Goal: Information Seeking & Learning: Learn about a topic

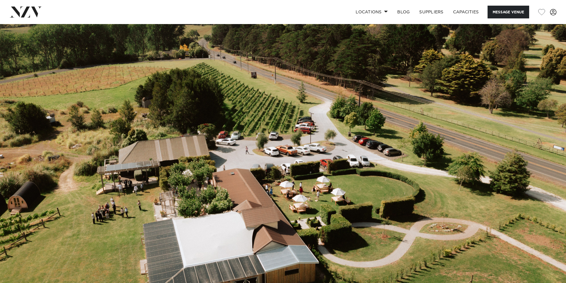
click at [258, 153] on img at bounding box center [283, 157] width 566 height 266
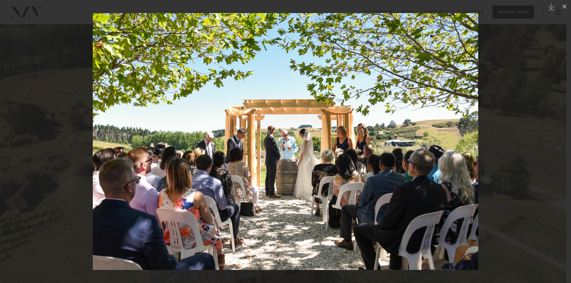
click at [553, 140] on link at bounding box center [560, 142] width 21 height 30
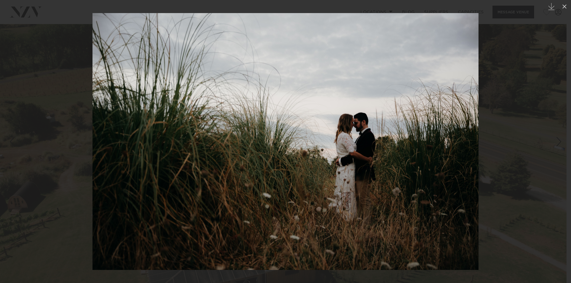
click at [553, 140] on link at bounding box center [560, 142] width 21 height 30
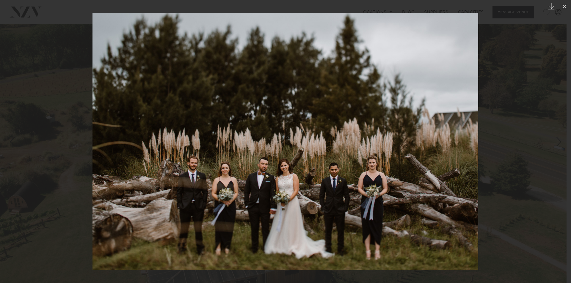
click at [553, 140] on link at bounding box center [560, 142] width 21 height 30
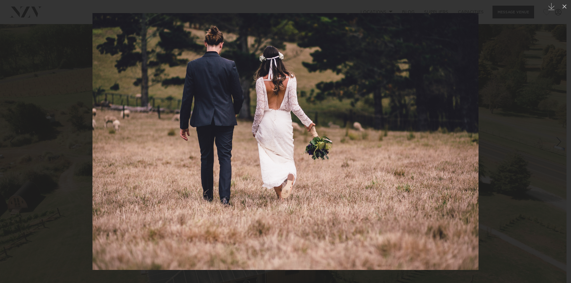
click at [553, 140] on link at bounding box center [560, 142] width 21 height 30
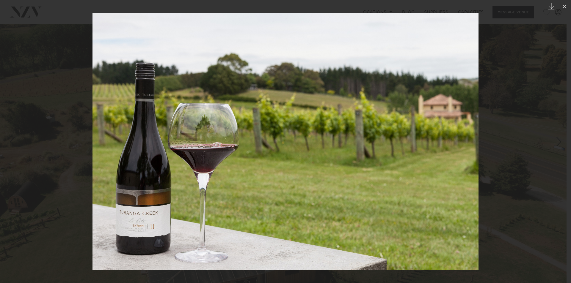
click at [553, 140] on link at bounding box center [560, 142] width 21 height 30
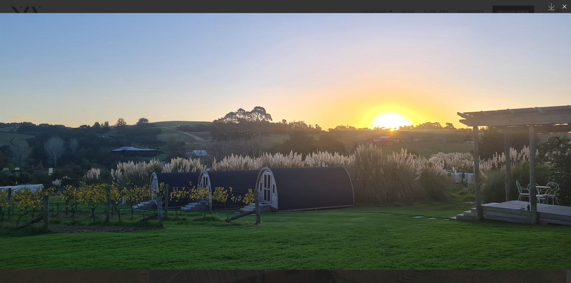
click at [553, 140] on link at bounding box center [560, 142] width 21 height 30
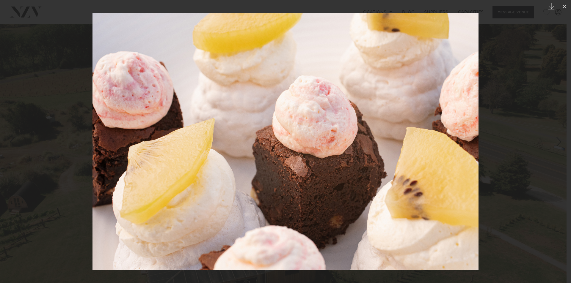
click at [553, 140] on link at bounding box center [560, 142] width 21 height 30
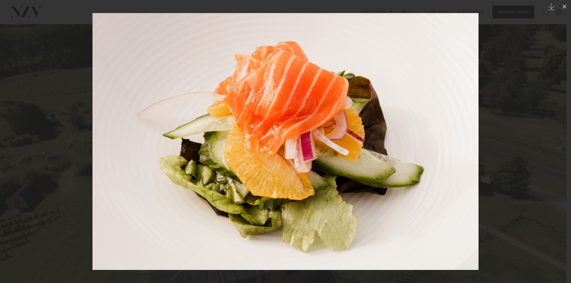
click at [553, 140] on link at bounding box center [560, 142] width 21 height 30
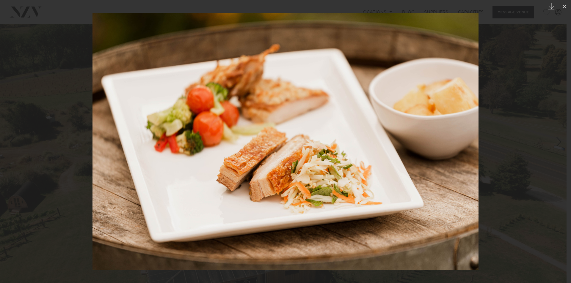
click at [553, 140] on link at bounding box center [560, 142] width 21 height 30
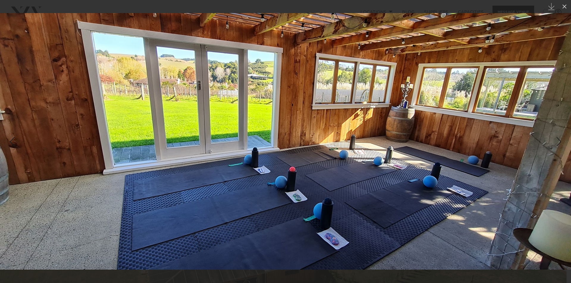
click at [553, 140] on link at bounding box center [560, 142] width 21 height 30
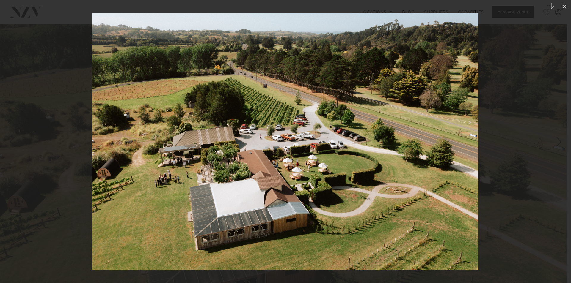
click at [553, 140] on link at bounding box center [560, 142] width 21 height 30
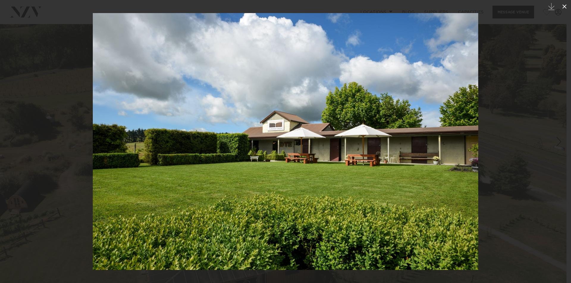
click at [566, 7] on icon at bounding box center [564, 6] width 7 height 7
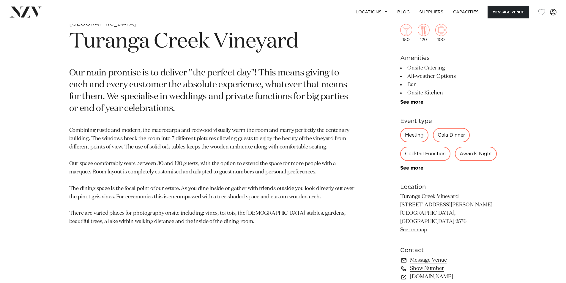
scroll to position [317, 0]
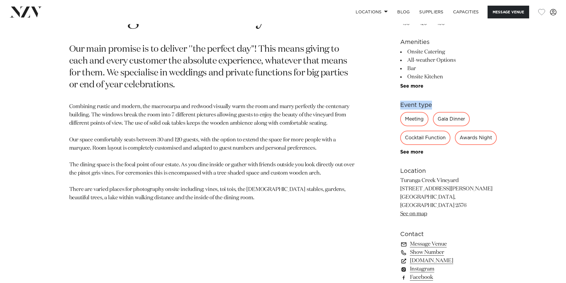
click at [564, 76] on div "[GEOGRAPHIC_DATA] [GEOGRAPHIC_DATA] Our main promise is to deliver ''the perfec…" at bounding box center [283, 156] width 566 height 320
click at [530, 70] on div "[GEOGRAPHIC_DATA] [GEOGRAPHIC_DATA] Our main promise is to deliver ''the perfec…" at bounding box center [283, 156] width 506 height 320
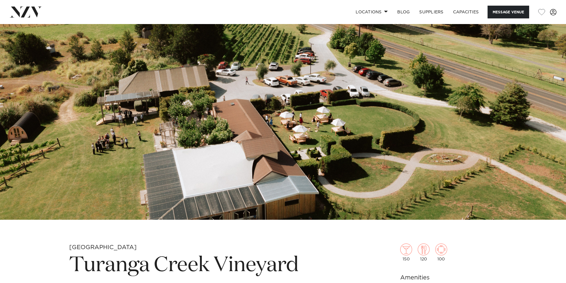
scroll to position [40, 0]
